Goal: Communication & Community: Answer question/provide support

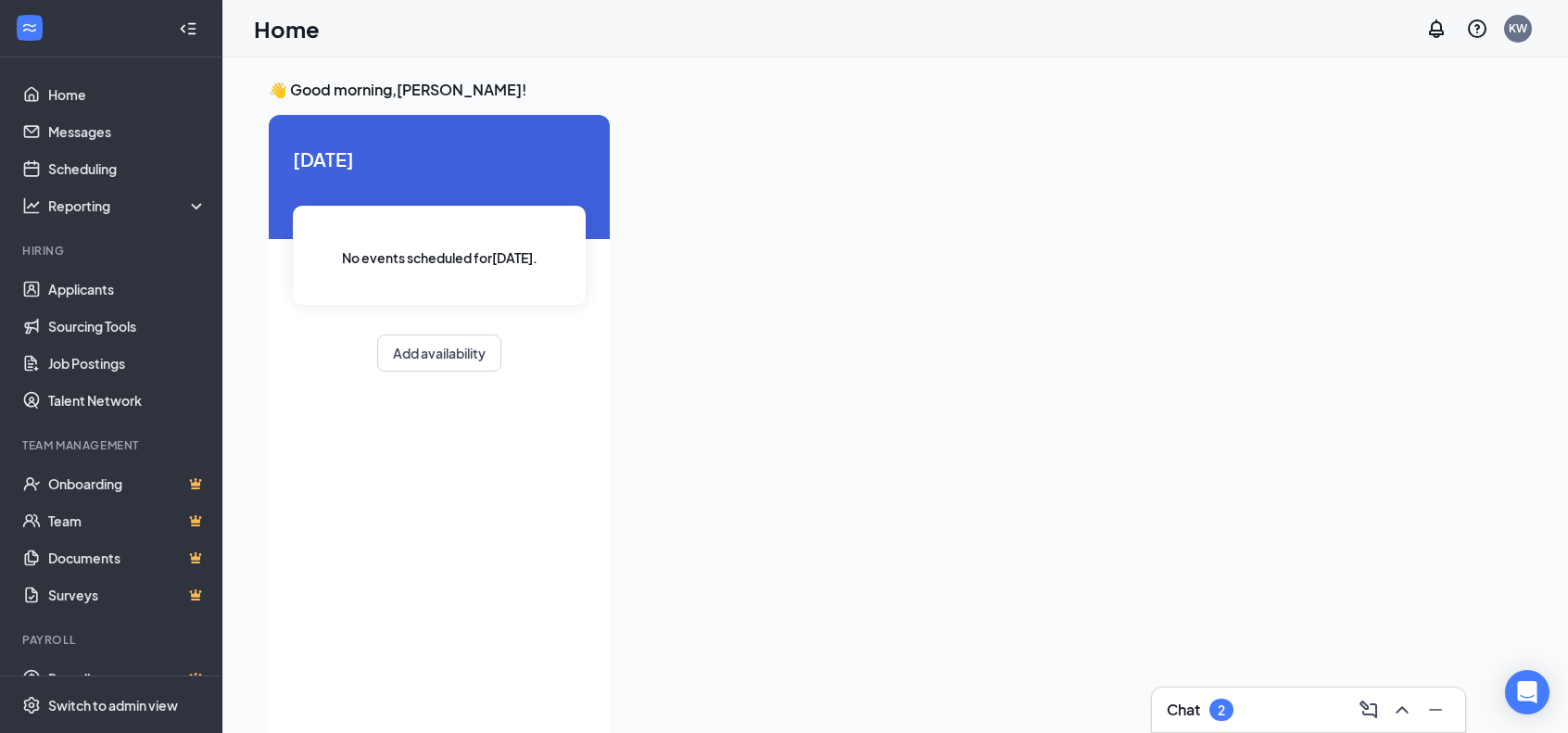
click at [1215, 704] on div "2" at bounding box center [1221, 709] width 24 height 23
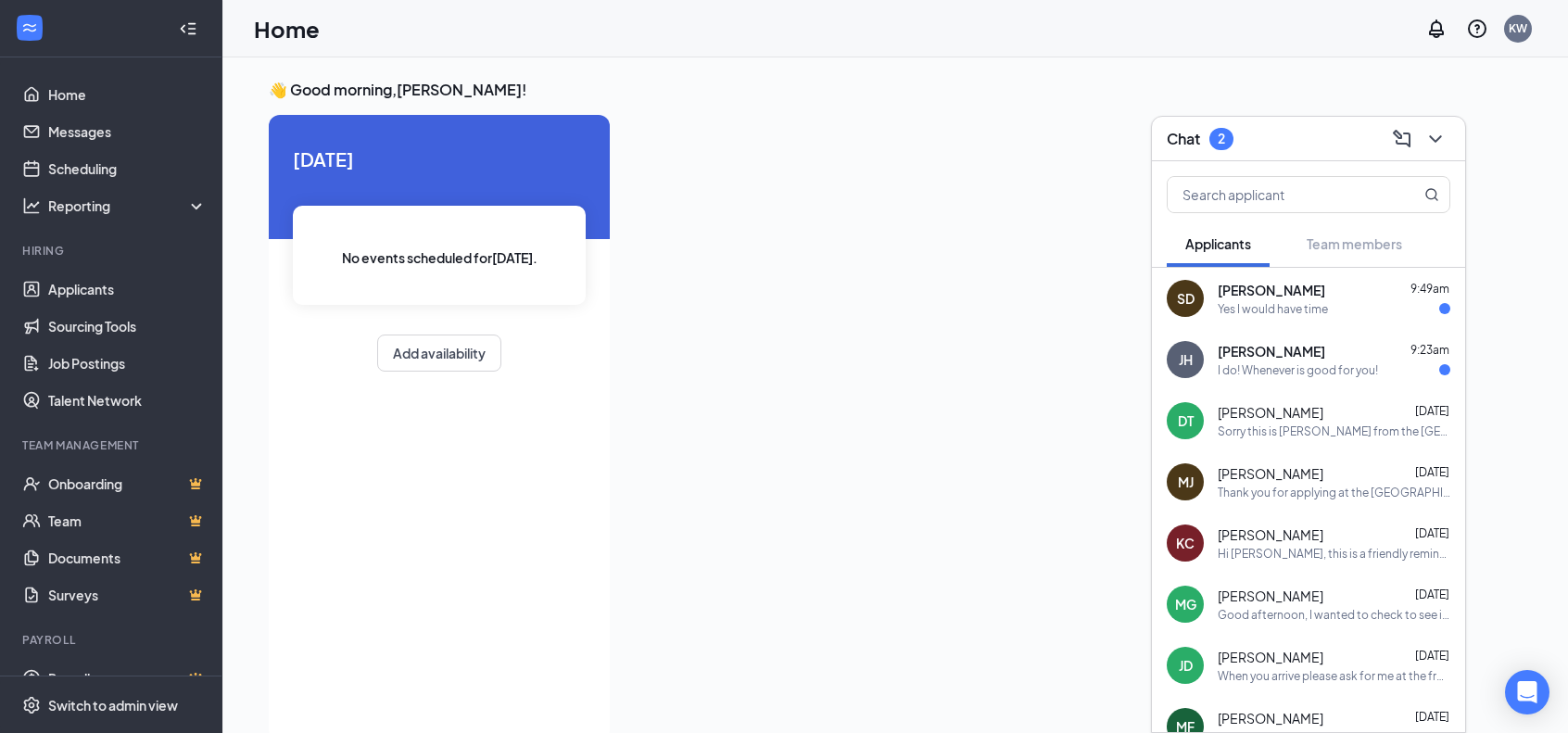
click at [1333, 341] on div "[PERSON_NAME] 9:23am" at bounding box center [1334, 350] width 232 height 19
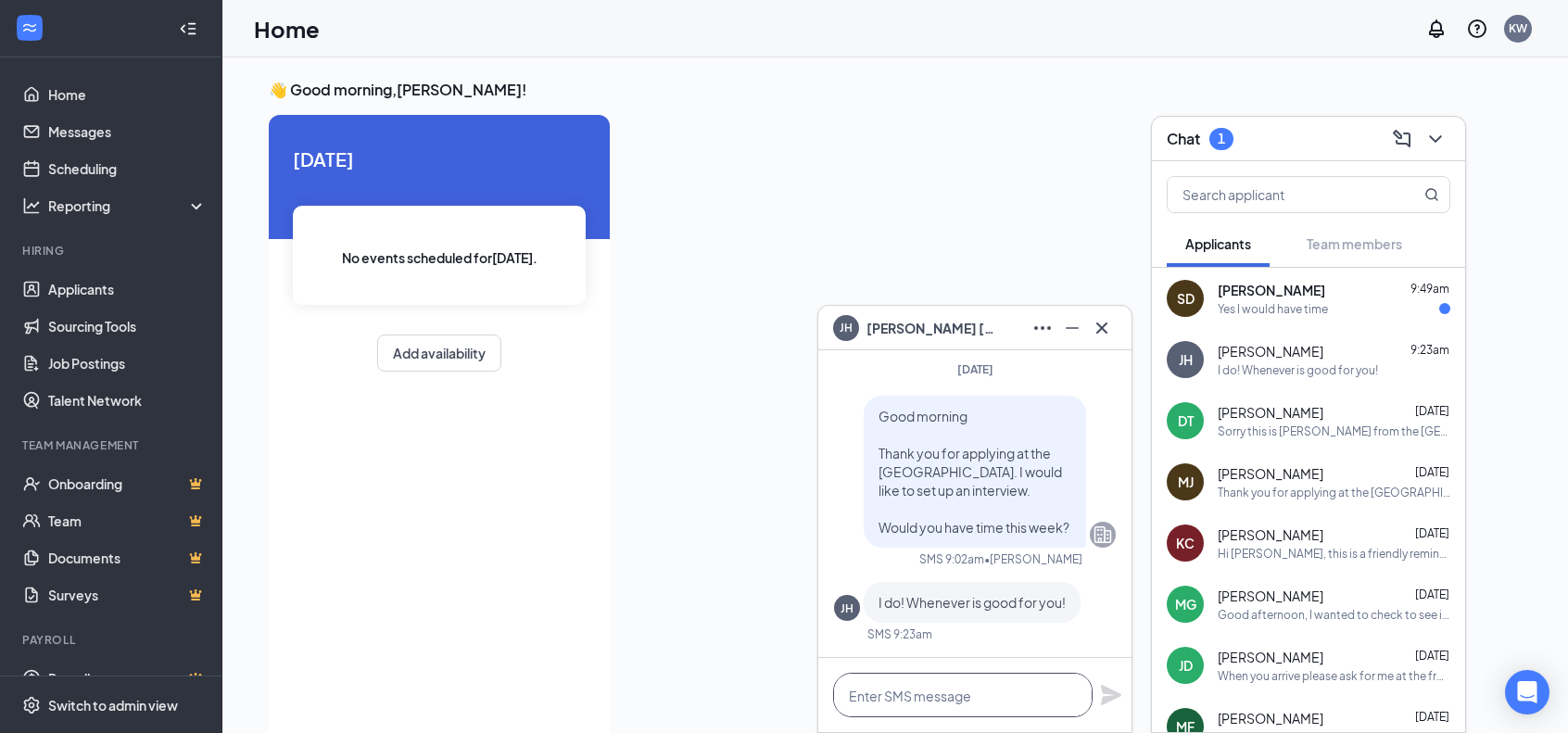
click at [1019, 698] on textarea at bounding box center [963, 694] width 260 height 44
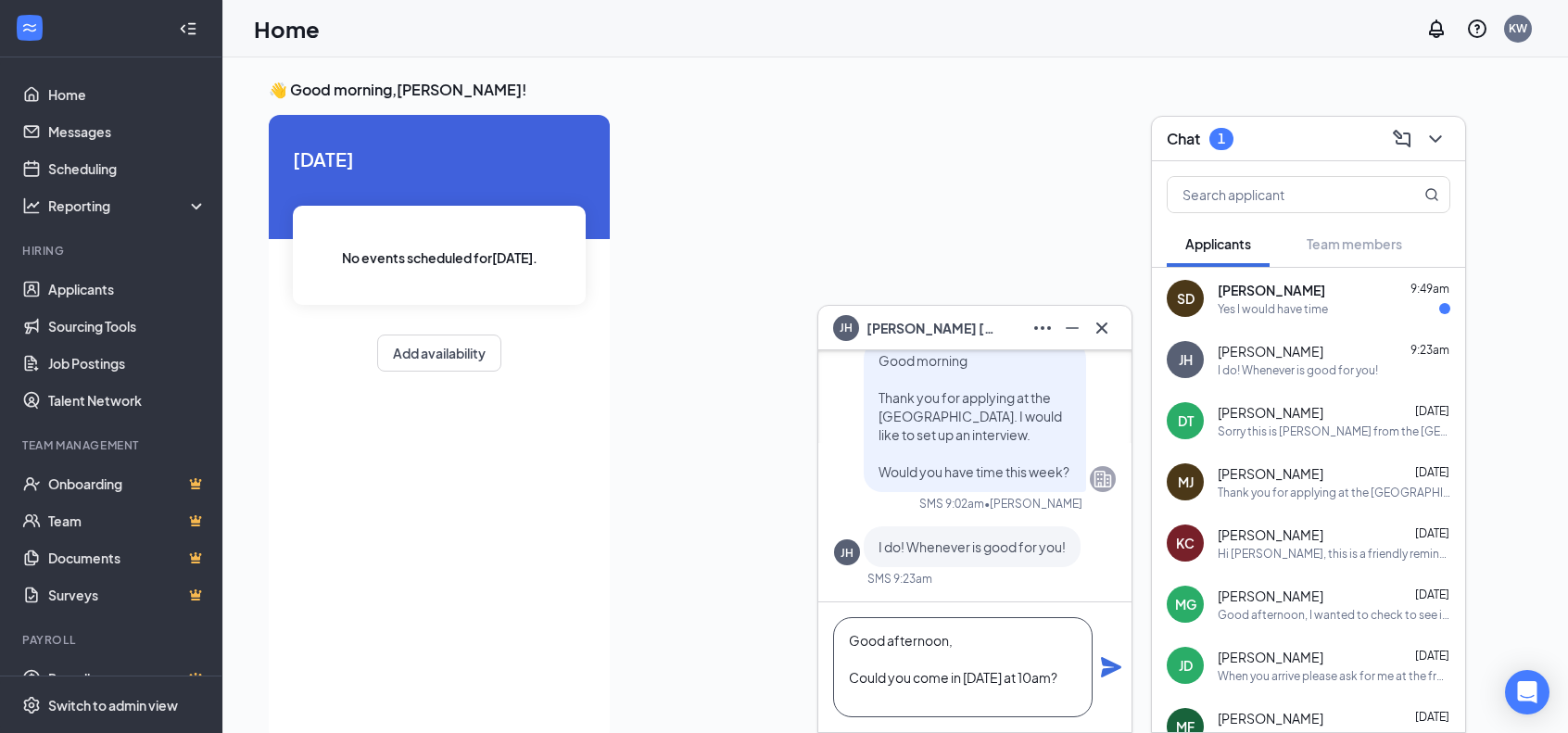
type textarea "Good afternoon, Could you come in [DATE] at 10am?"
click at [1120, 671] on icon "Plane" at bounding box center [1110, 666] width 23 height 23
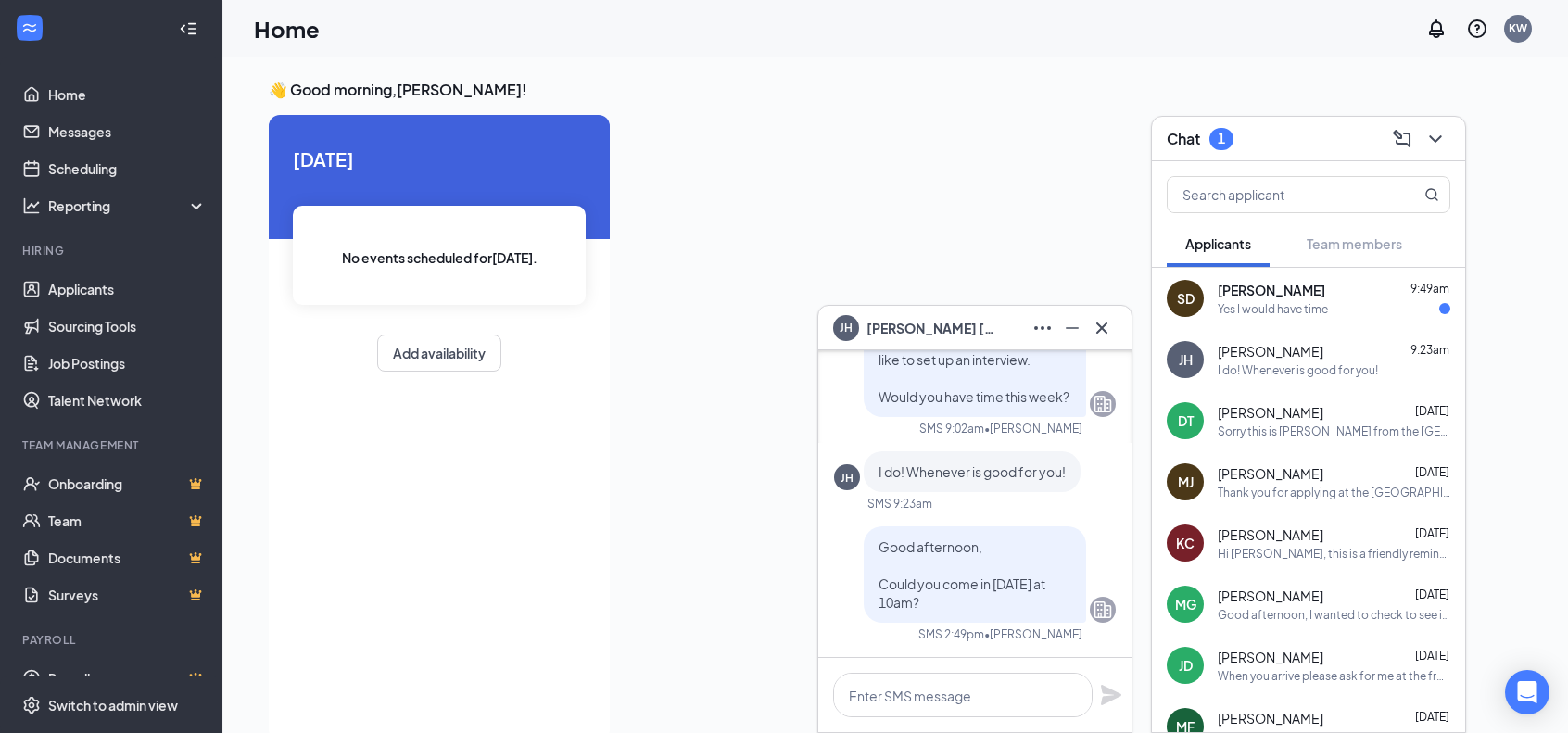
click at [1227, 302] on div "Yes I would have time" at bounding box center [1273, 309] width 110 height 16
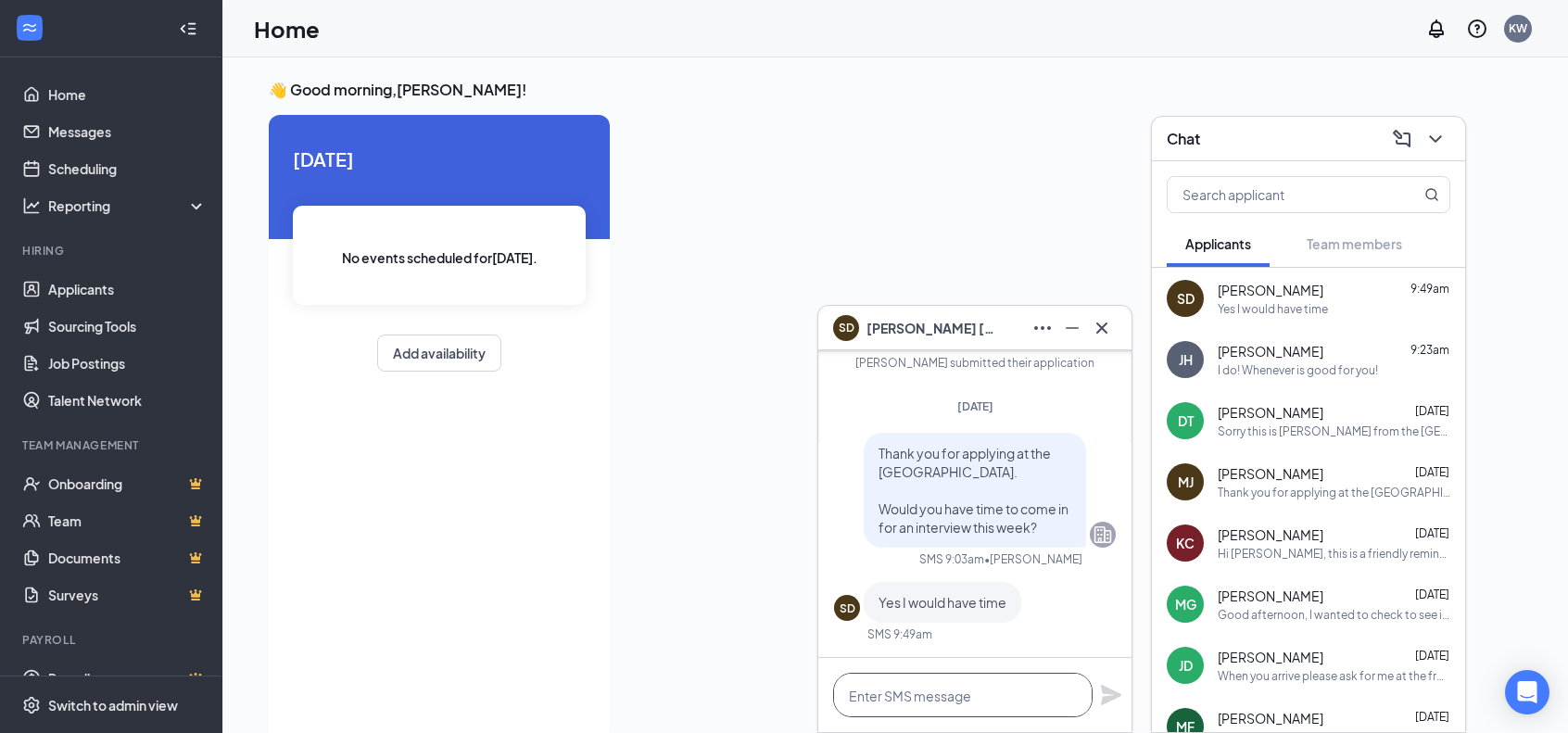
click at [907, 689] on textarea at bounding box center [963, 694] width 260 height 44
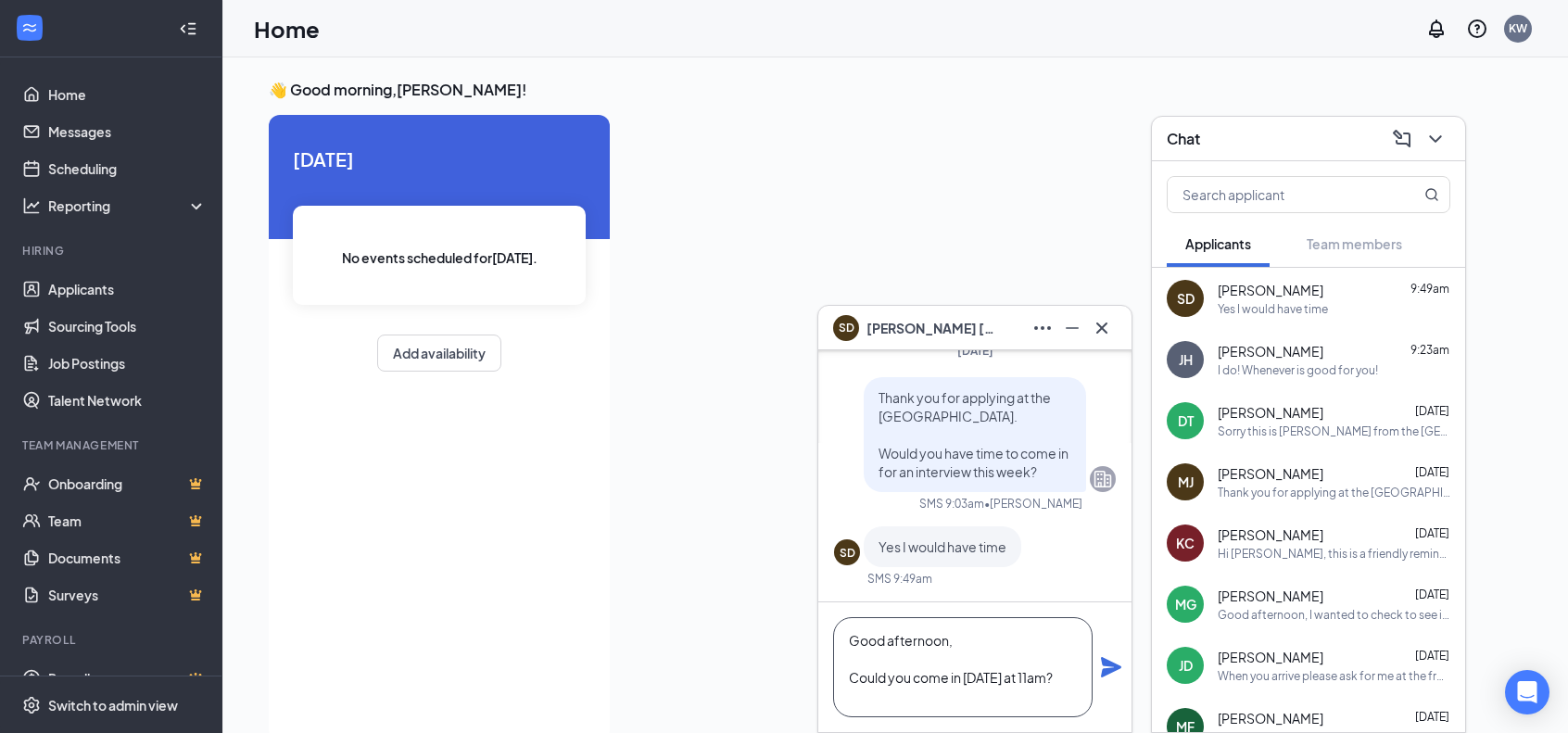
type textarea "Good afternoon, Could you come in [DATE] at 11am?"
click at [1100, 666] on icon "Plane" at bounding box center [1110, 666] width 23 height 23
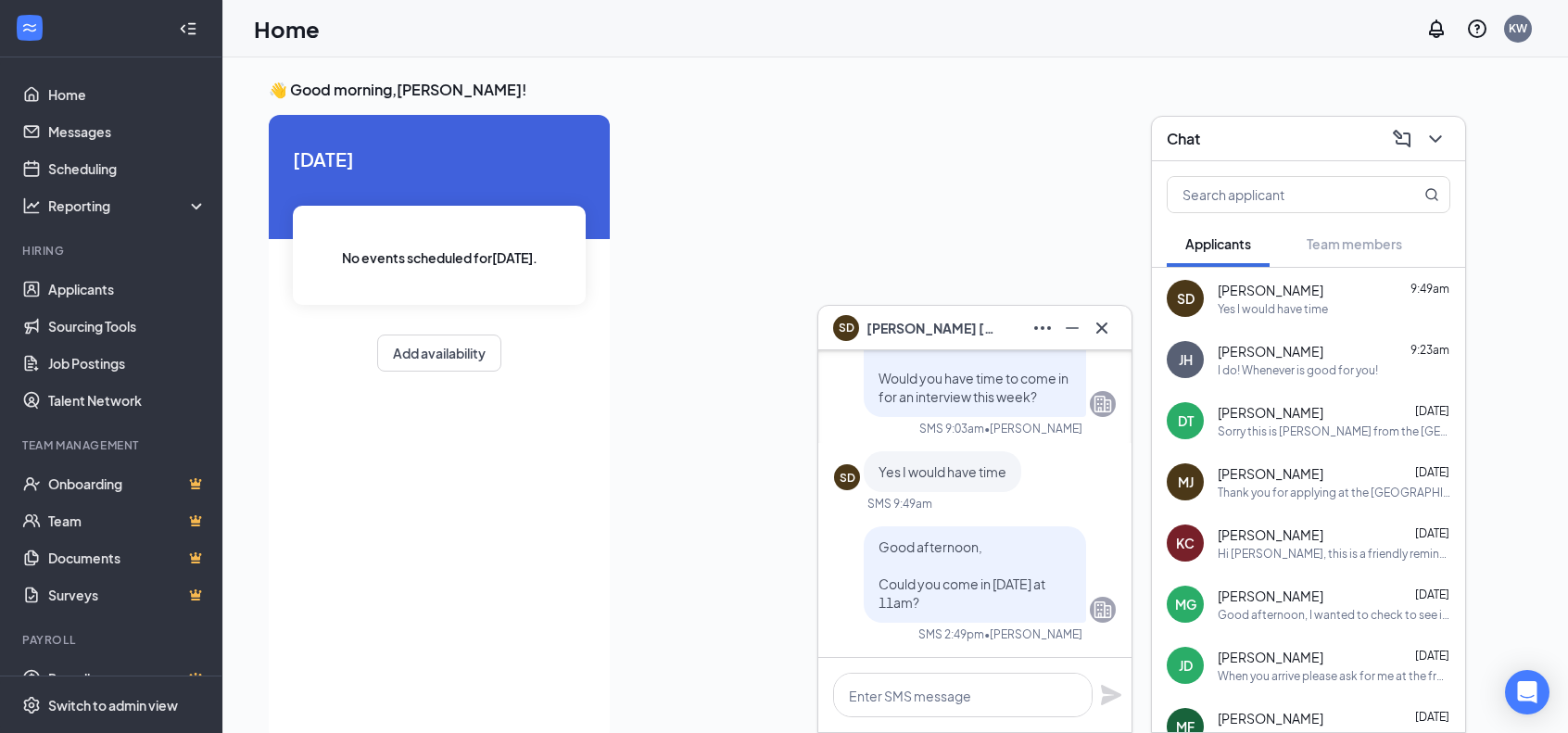
click at [1349, 432] on div "Sorry this is [PERSON_NAME] from the [GEOGRAPHIC_DATA]. What is a good number t…" at bounding box center [1334, 431] width 232 height 16
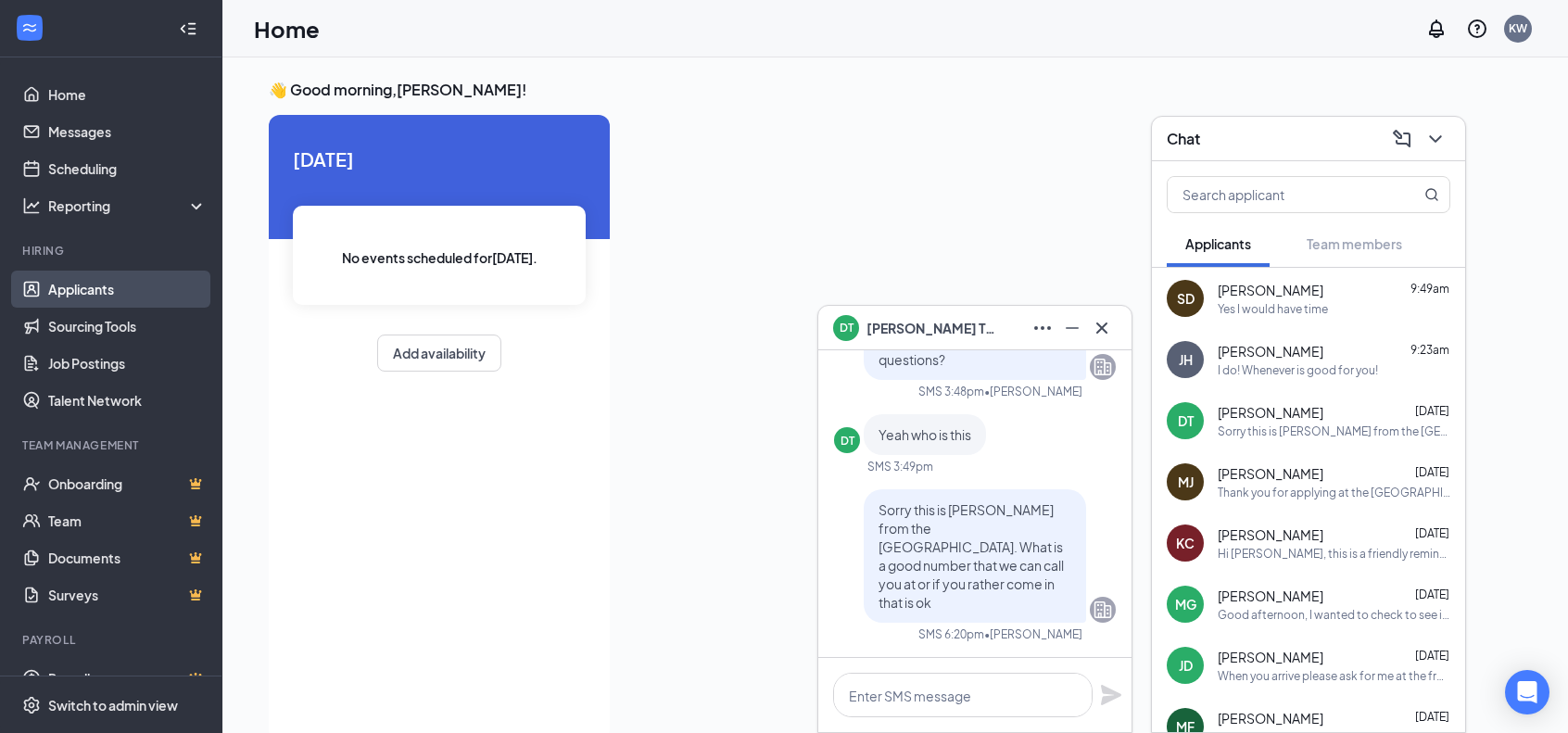
click at [74, 295] on link "Applicants" at bounding box center [127, 289] width 158 height 37
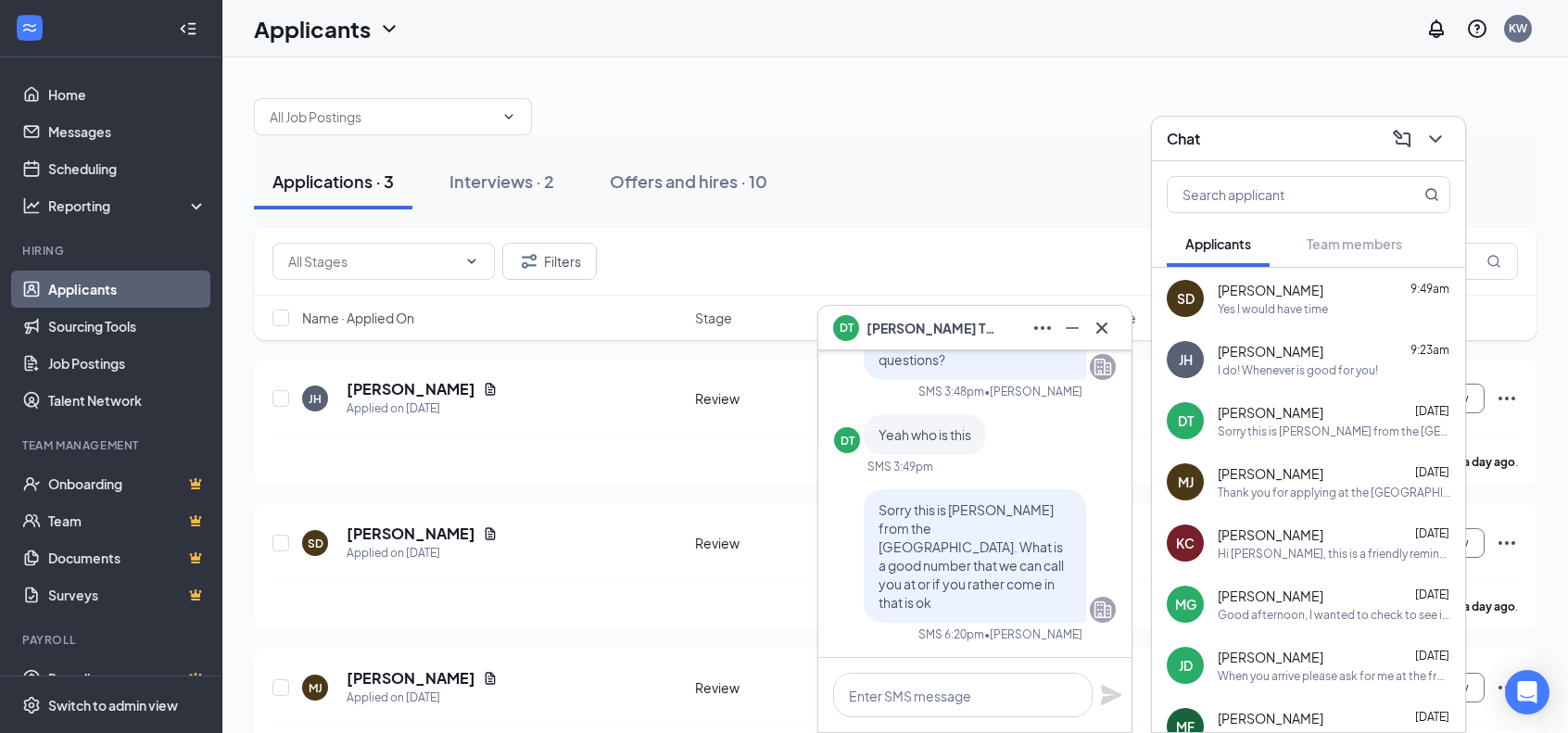
click at [859, 153] on div "Applications · 3 Interviews · 2 Offers and hires · 10" at bounding box center [895, 181] width 1283 height 55
click at [1428, 136] on icon "ChevronDown" at bounding box center [1435, 139] width 23 height 23
